Goal: Find specific fact: Find specific fact

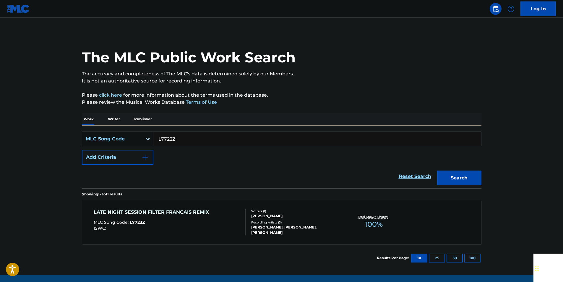
click at [181, 131] on div "SearchWithCriteriaca592764-2570-45f9-a63d-92a2e85dcb0c MLC Song Code L7723Z Add…" at bounding box center [282, 157] width 400 height 63
drag, startPoint x: 0, startPoint y: 0, endPoint x: 181, endPoint y: 138, distance: 227.8
click at [181, 138] on input "L7723Z" at bounding box center [317, 139] width 328 height 14
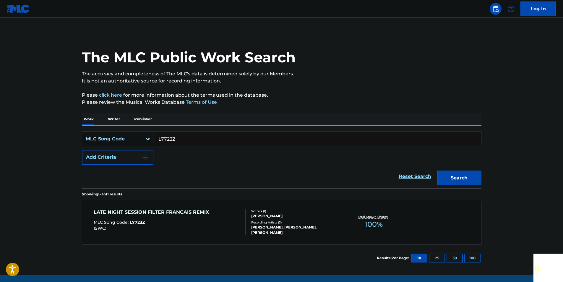
paste input "DVBC8P"
click at [474, 178] on button "Search" at bounding box center [459, 178] width 44 height 15
click at [178, 138] on input "DVBC8P" at bounding box center [317, 139] width 328 height 14
paste input "M10548"
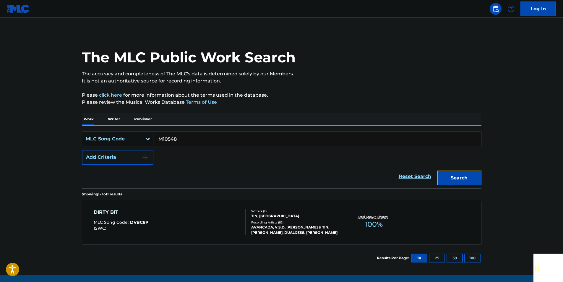
click at [455, 175] on button "Search" at bounding box center [459, 178] width 44 height 15
click at [189, 143] on input "M10548" at bounding box center [317, 139] width 328 height 14
paste input "S12422"
click at [474, 178] on button "Search" at bounding box center [459, 178] width 44 height 15
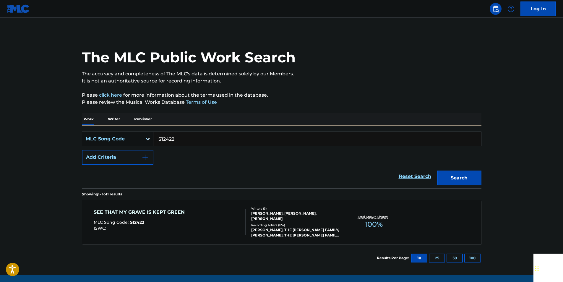
click at [193, 139] on input "S12422" at bounding box center [317, 139] width 328 height 14
drag, startPoint x: 193, startPoint y: 139, endPoint x: 185, endPoint y: 140, distance: 7.4
click at [192, 140] on input "S12422" at bounding box center [317, 139] width 328 height 14
paste input "V1354M"
click at [466, 176] on button "Search" at bounding box center [459, 178] width 44 height 15
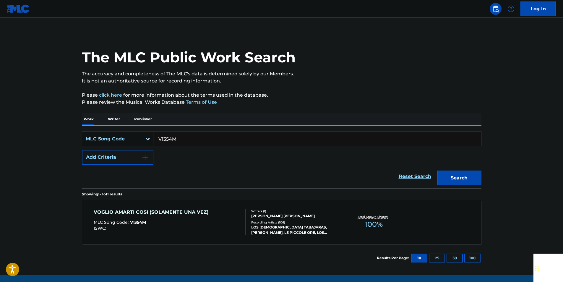
click at [183, 132] on input "V1354M" at bounding box center [317, 139] width 328 height 14
paste input "O0079B"
click at [442, 179] on button "Search" at bounding box center [459, 178] width 44 height 15
click at [185, 135] on input "O0079B" at bounding box center [317, 139] width 328 height 14
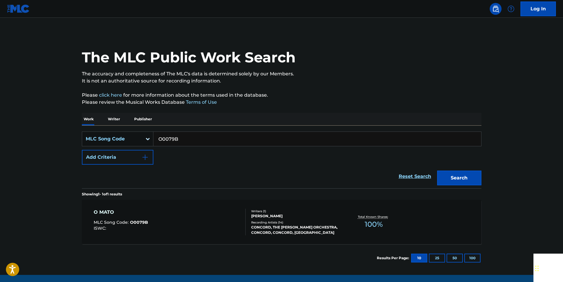
click at [185, 135] on input "O0079B" at bounding box center [317, 139] width 328 height 14
paste input "P07884"
click at [470, 179] on button "Search" at bounding box center [459, 178] width 44 height 15
click at [182, 137] on input "P07884" at bounding box center [317, 139] width 328 height 14
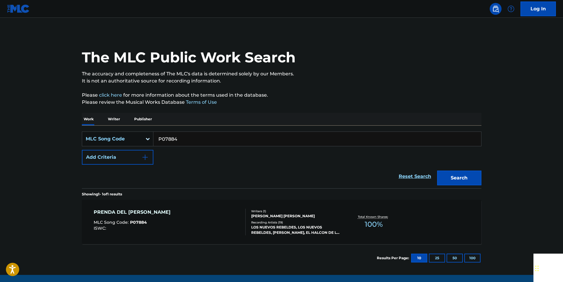
paste input "A0029"
click at [468, 175] on button "Search" at bounding box center [459, 178] width 44 height 15
click at [182, 142] on input "A00294" at bounding box center [317, 139] width 328 height 14
paste input "L01138"
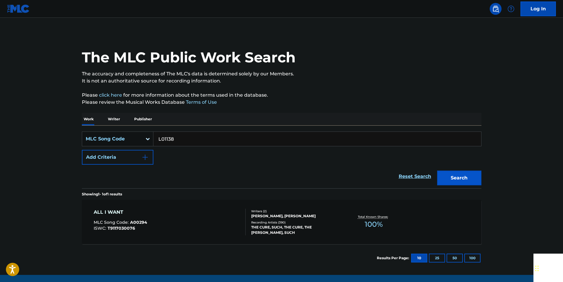
type input "L01138"
click at [453, 179] on button "Search" at bounding box center [459, 178] width 44 height 15
